Goal: Find specific page/section: Find specific page/section

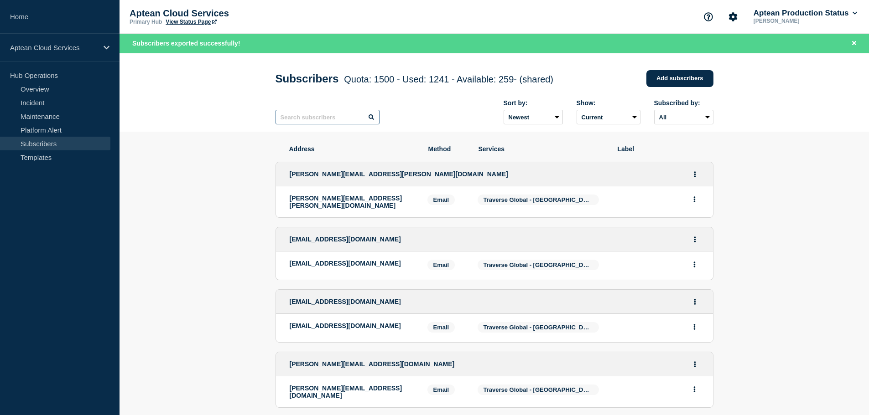
click at [302, 120] on input "text" at bounding box center [327, 117] width 104 height 15
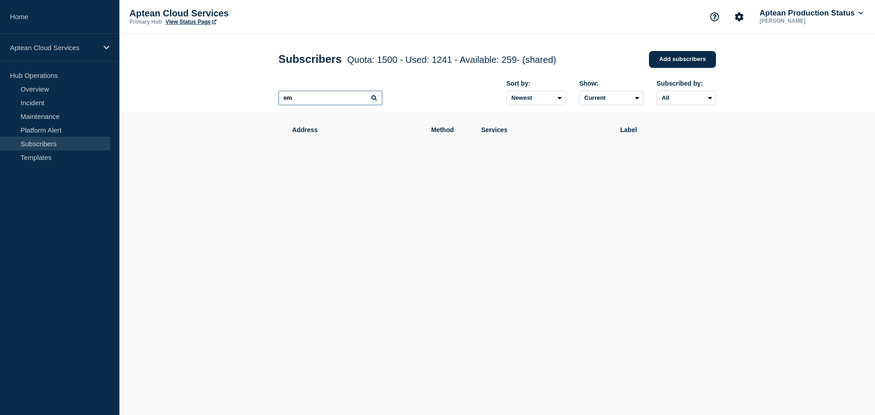
type input "e"
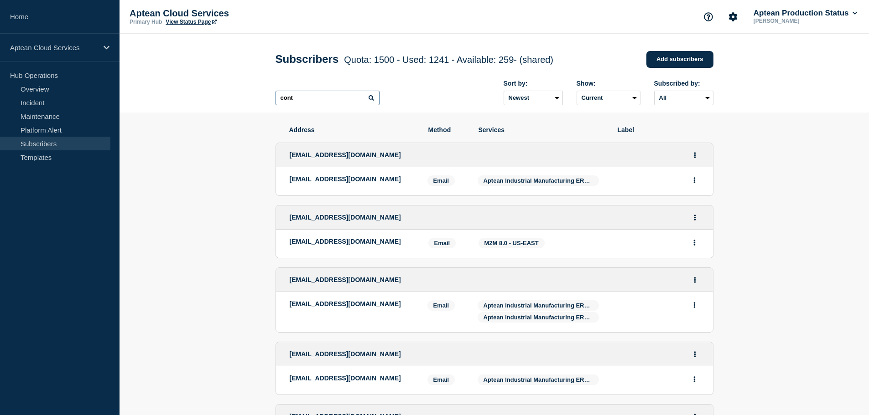
drag, startPoint x: 302, startPoint y: 102, endPoint x: 205, endPoint y: 110, distance: 97.0
click at [209, 108] on header "Subscribers Quota: 1500 - Used: 1241 - Available: 259 - (shared) Quota Used Ava…" at bounding box center [493, 73] width 749 height 79
type input "a"
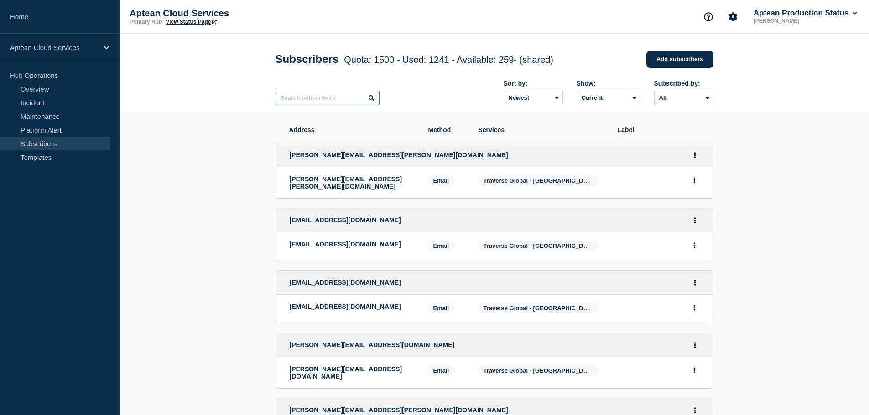
click at [341, 103] on input "text" at bounding box center [327, 98] width 104 height 15
click at [335, 103] on input "text" at bounding box center [327, 98] width 104 height 15
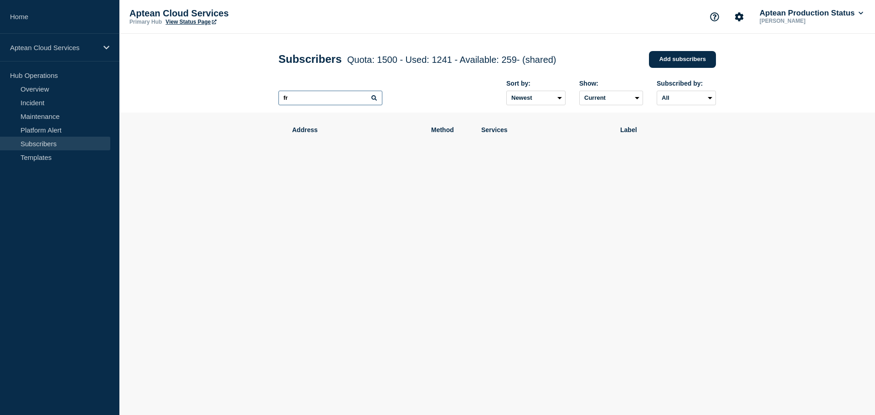
type input "f"
